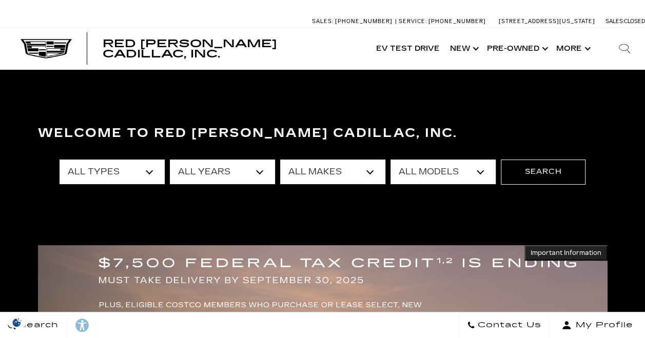
select select "New"
click at [60, 160] on select "All Types New Used Certified Used Demo" at bounding box center [112, 172] width 105 height 25
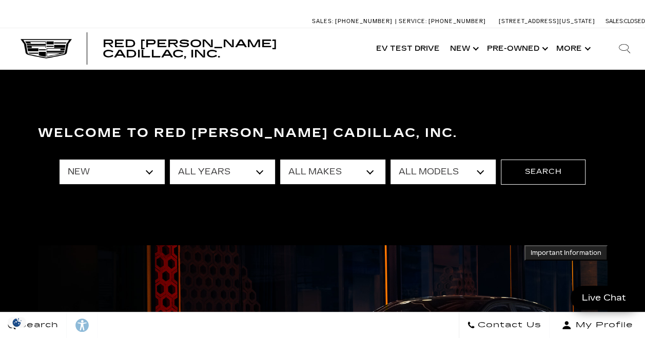
click at [323, 176] on select "All Makes Cadillac" at bounding box center [332, 172] width 105 height 25
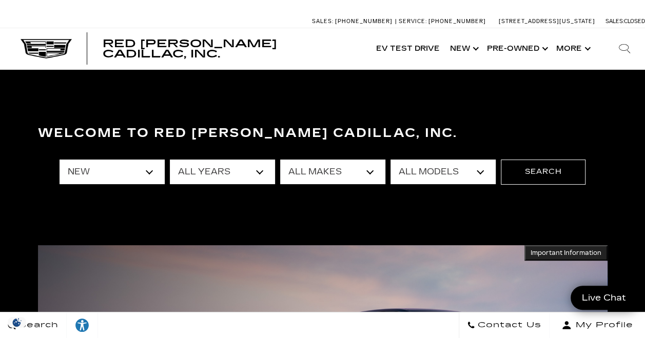
select select "Cadillac"
click at [280, 160] on select "All Makes Cadillac" at bounding box center [332, 172] width 105 height 25
click at [432, 163] on select "All Models CT4 CT5 Escalade Escalade ESV ESCALADE IQ ESCALADE IQL LYRIQ OPTIQ V…" at bounding box center [442, 172] width 105 height 25
select select "XT5"
click at [390, 160] on select "All Models CT4 CT5 Escalade Escalade ESV ESCALADE IQ ESCALADE IQL LYRIQ OPTIQ V…" at bounding box center [442, 172] width 105 height 25
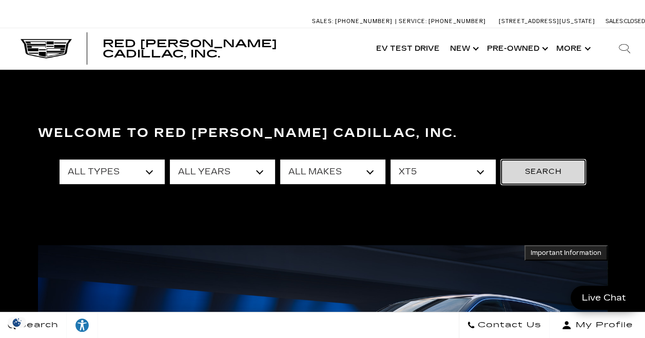
click at [539, 168] on button "Search" at bounding box center [543, 172] width 85 height 25
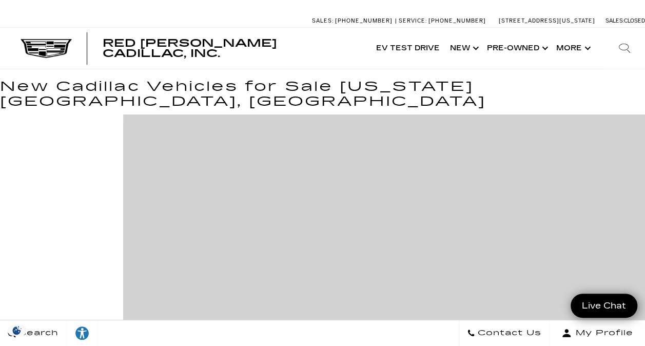
click at [58, 132] on div at bounding box center [61, 299] width 123 height 371
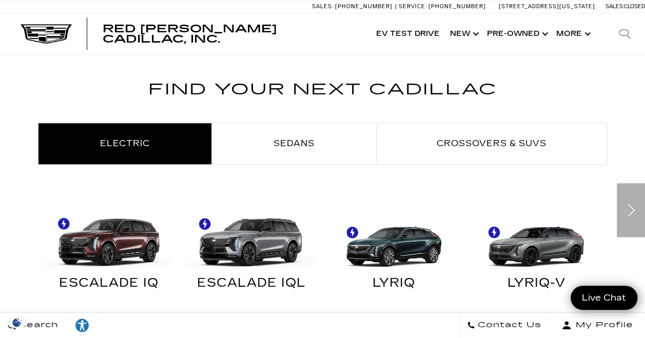
scroll to position [590, 0]
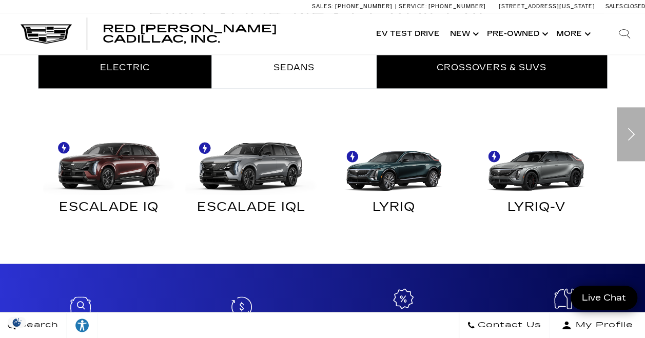
click at [485, 70] on span "Crossovers & SUVs" at bounding box center [492, 68] width 110 height 10
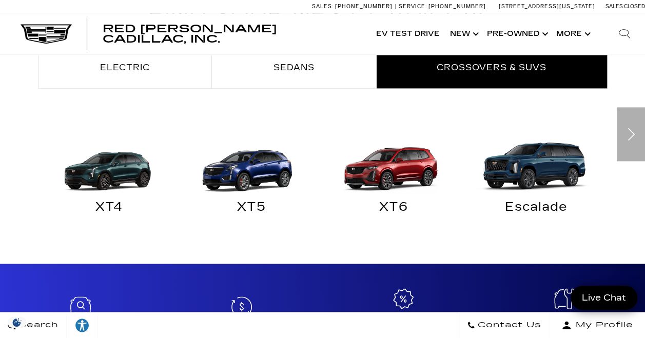
click at [244, 165] on img "Crossovers & SUVs" at bounding box center [249, 162] width 132 height 66
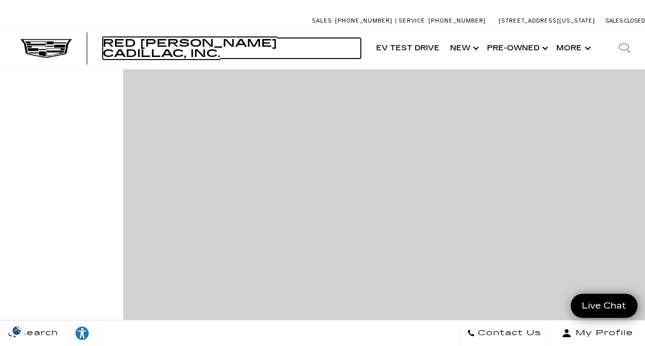
click at [169, 52] on span "Red [PERSON_NAME] Cadillac, Inc." at bounding box center [190, 48] width 174 height 23
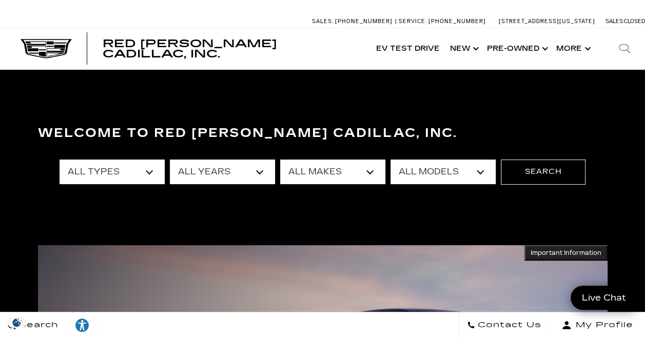
click at [145, 170] on select "All Types New Used Certified Used Demo" at bounding box center [112, 172] width 105 height 25
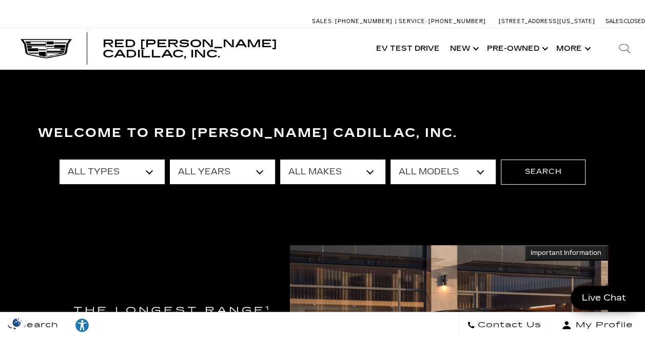
click at [122, 176] on select "All Types New Used Certified Used Demo" at bounding box center [112, 172] width 105 height 25
select select "New"
click at [60, 160] on select "All Types New Used Certified Used Demo" at bounding box center [112, 172] width 105 height 25
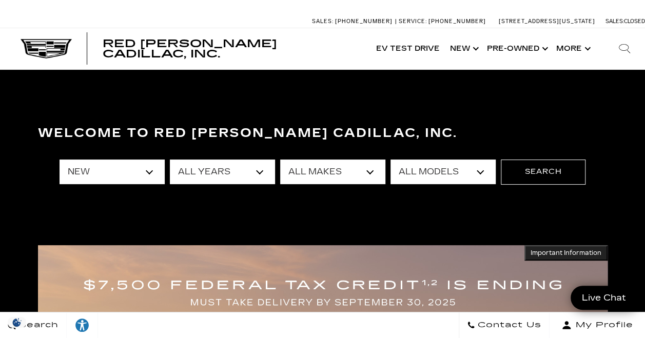
click at [330, 166] on select "All Makes Cadillac" at bounding box center [332, 172] width 105 height 25
select select "Cadillac"
click at [280, 160] on select "All Makes Cadillac" at bounding box center [332, 172] width 105 height 25
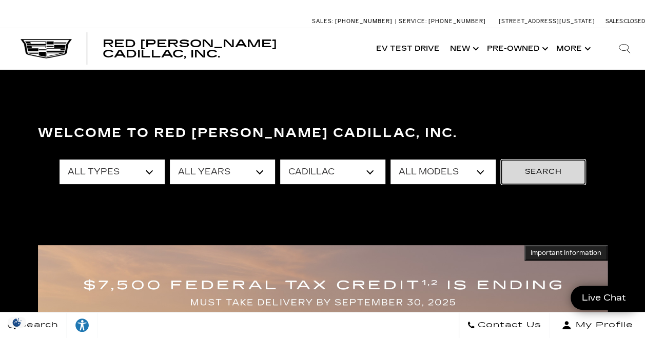
click at [545, 170] on button "Search" at bounding box center [543, 172] width 85 height 25
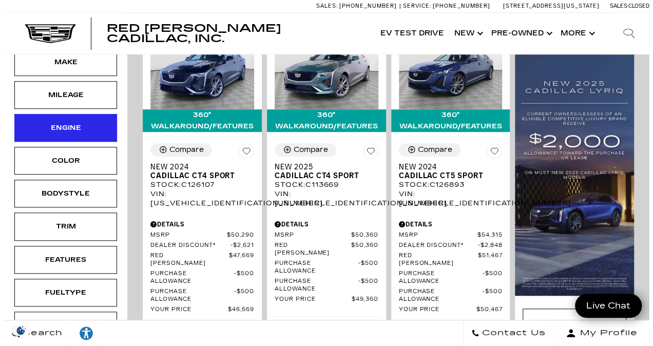
scroll to position [293, 0]
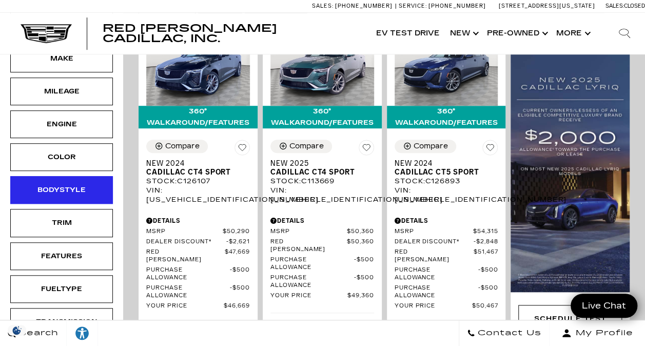
click at [67, 184] on div "Bodystyle" at bounding box center [61, 189] width 51 height 11
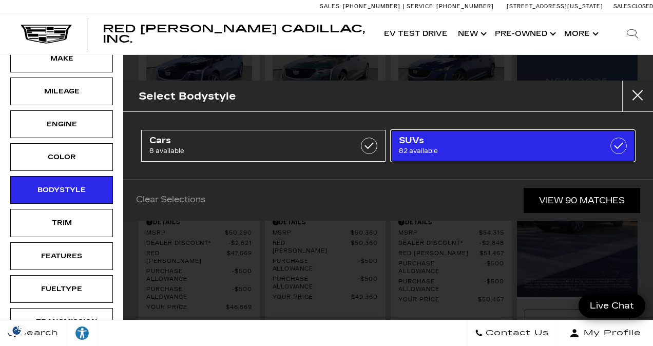
click at [428, 146] on span "82 available" at bounding box center [495, 151] width 193 height 10
type input "$54,720"
checkbox input "true"
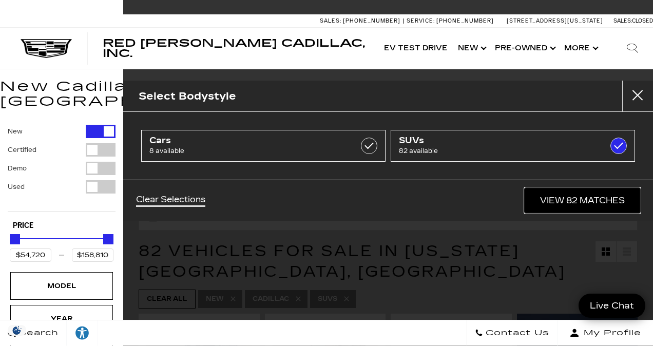
click at [577, 199] on link "View 82 Matches" at bounding box center [581, 200] width 115 height 25
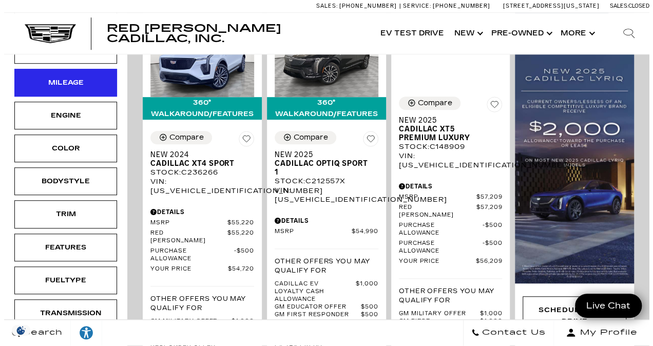
scroll to position [303, 0]
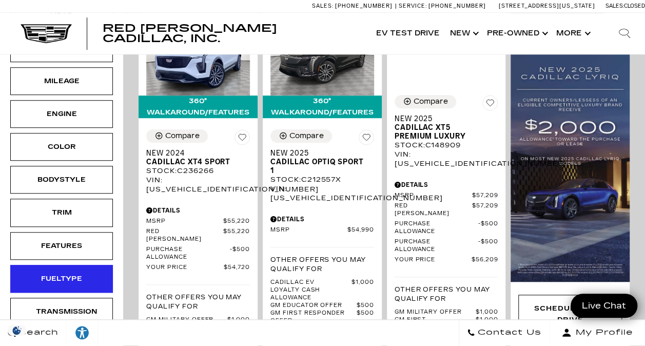
click at [55, 273] on div "Fueltype" at bounding box center [61, 278] width 51 height 11
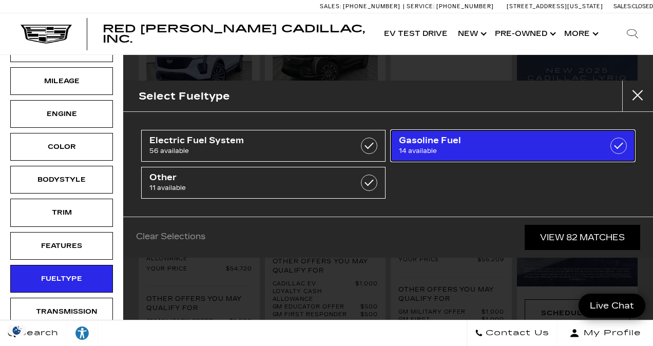
click at [442, 146] on span "14 available" at bounding box center [495, 151] width 193 height 10
type input "$131,969"
checkbox input "true"
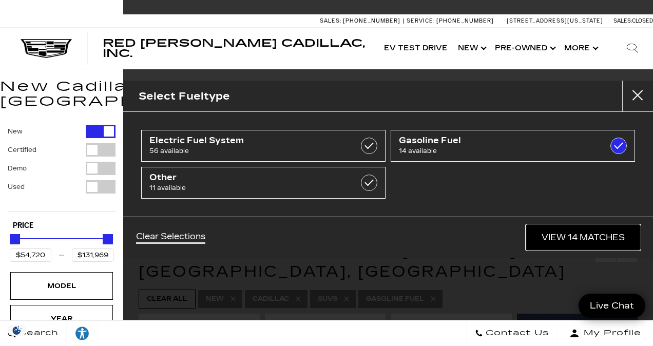
click at [585, 240] on link "View 14 Matches" at bounding box center [583, 237] width 114 height 25
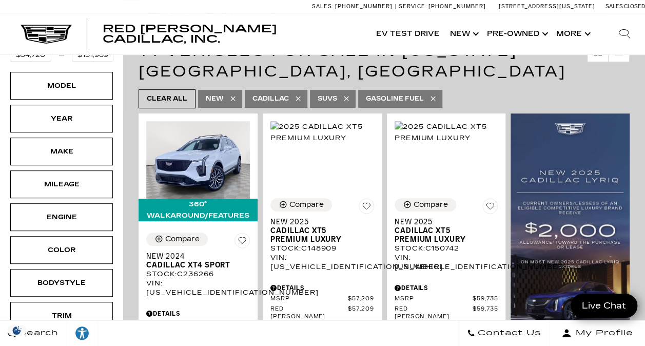
scroll to position [200, 0]
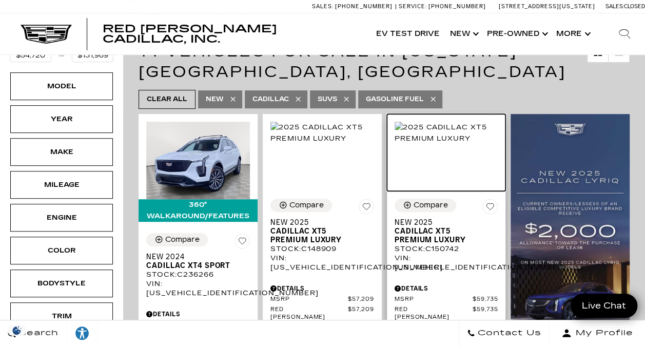
click at [445, 138] on img at bounding box center [447, 133] width 104 height 23
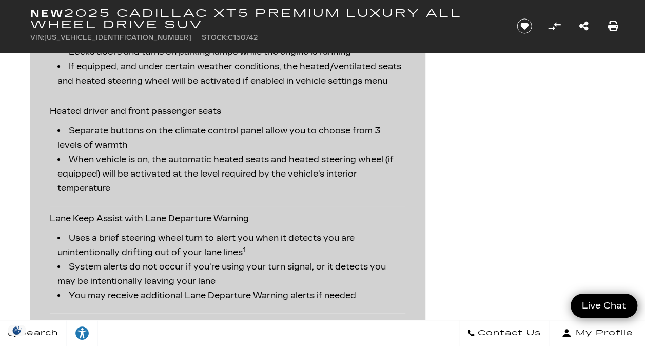
scroll to position [1914, 0]
